Goal: Task Accomplishment & Management: Manage account settings

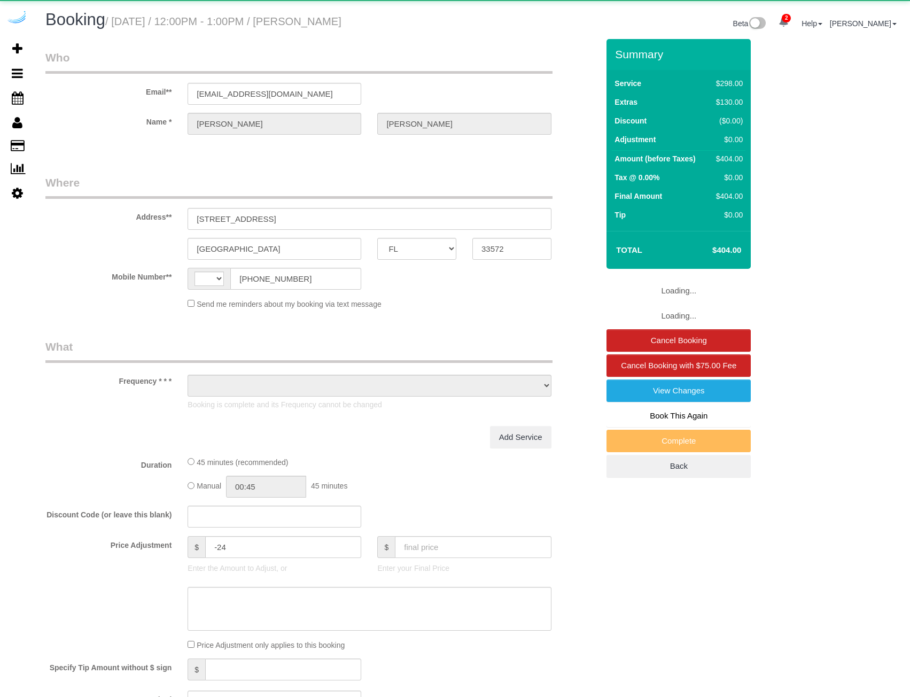
select select "FL"
select select "number:9"
select select "string:[GEOGRAPHIC_DATA]"
select select "object:860"
select select "5"
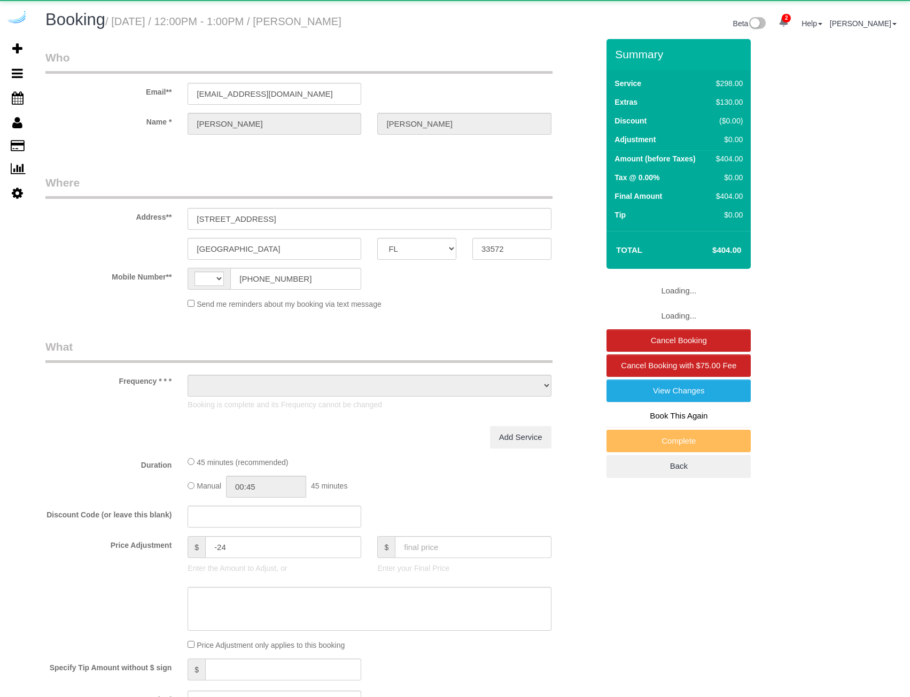
select select "spot1"
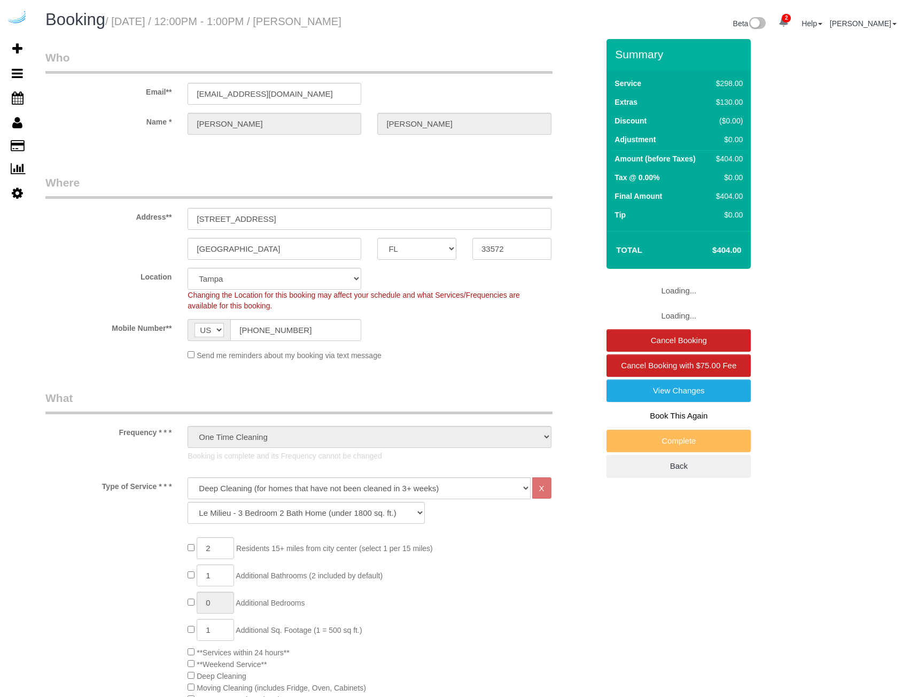
select select "object:867"
click at [300, 227] on input "[STREET_ADDRESS]" at bounding box center [369, 219] width 363 height 22
